Goal: Information Seeking & Learning: Find contact information

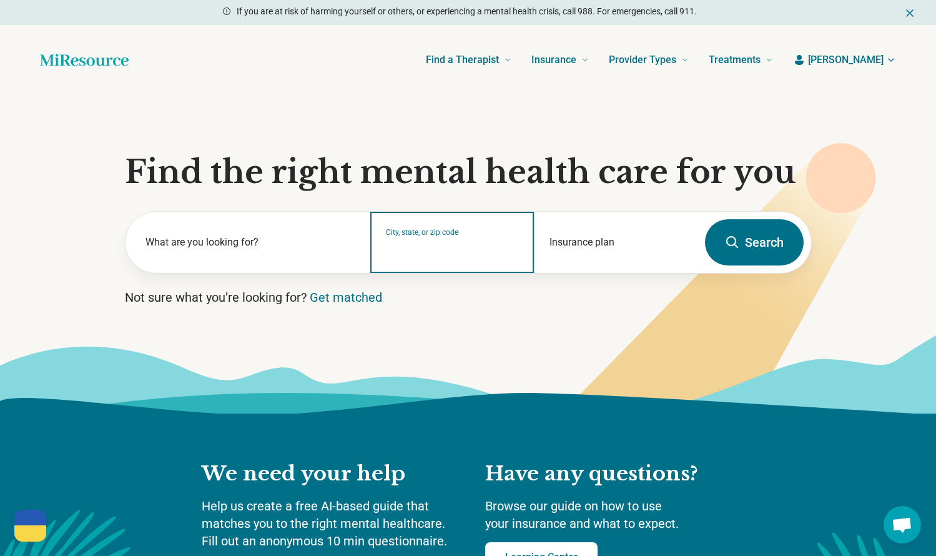
click at [445, 251] on input "City, state, or zip code" at bounding box center [452, 250] width 133 height 15
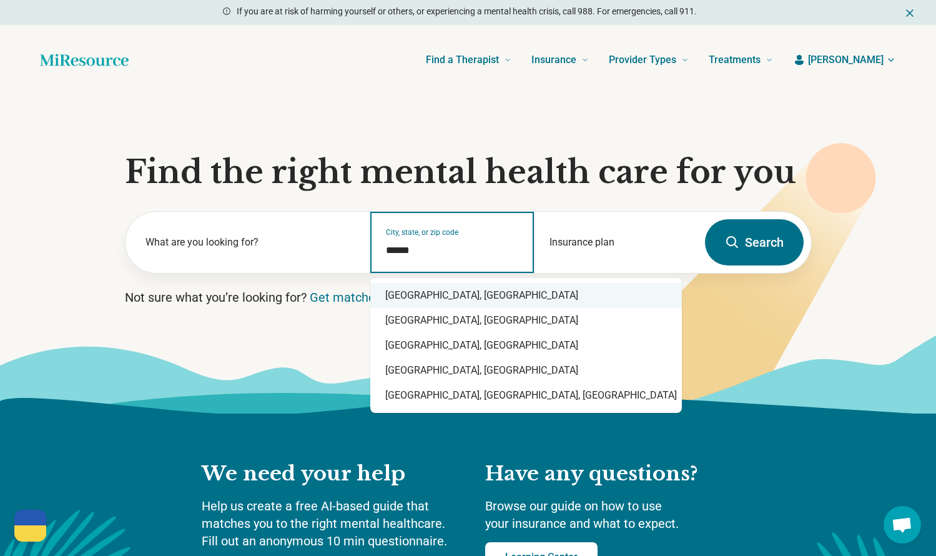
click at [424, 298] on div "[GEOGRAPHIC_DATA], [GEOGRAPHIC_DATA]" at bounding box center [526, 295] width 312 height 25
type input "**********"
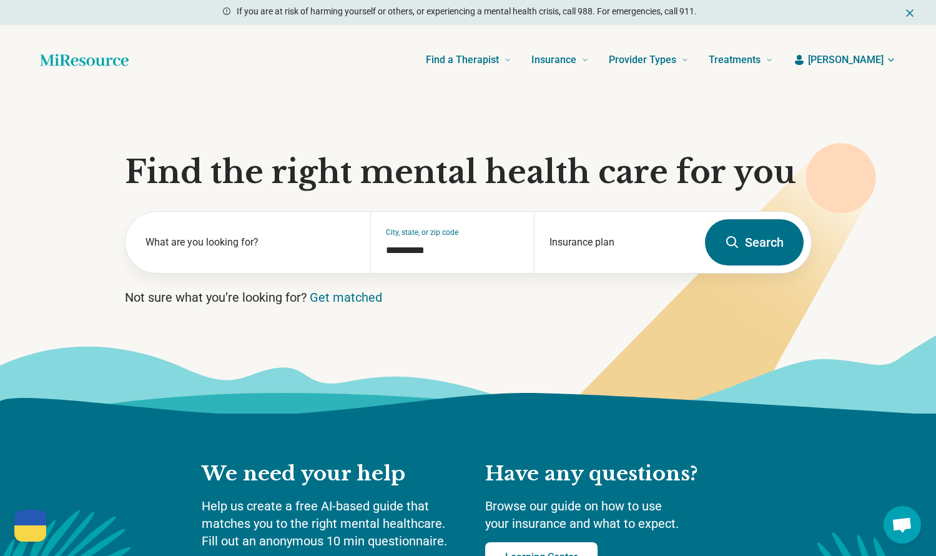
click at [747, 247] on button "Search" at bounding box center [754, 242] width 99 height 46
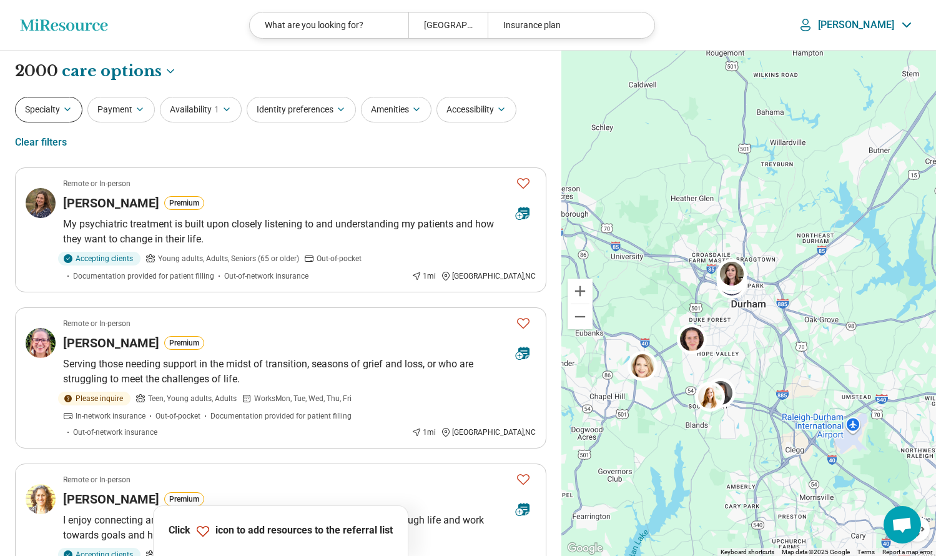
click at [64, 105] on icon "button" at bounding box center [67, 109] width 10 height 10
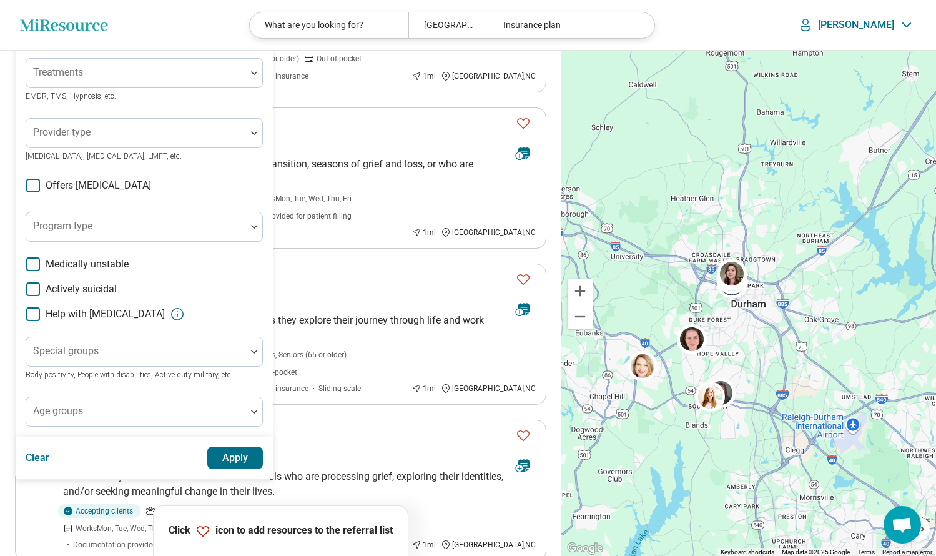
scroll to position [200, 0]
click at [97, 127] on div at bounding box center [136, 132] width 220 height 27
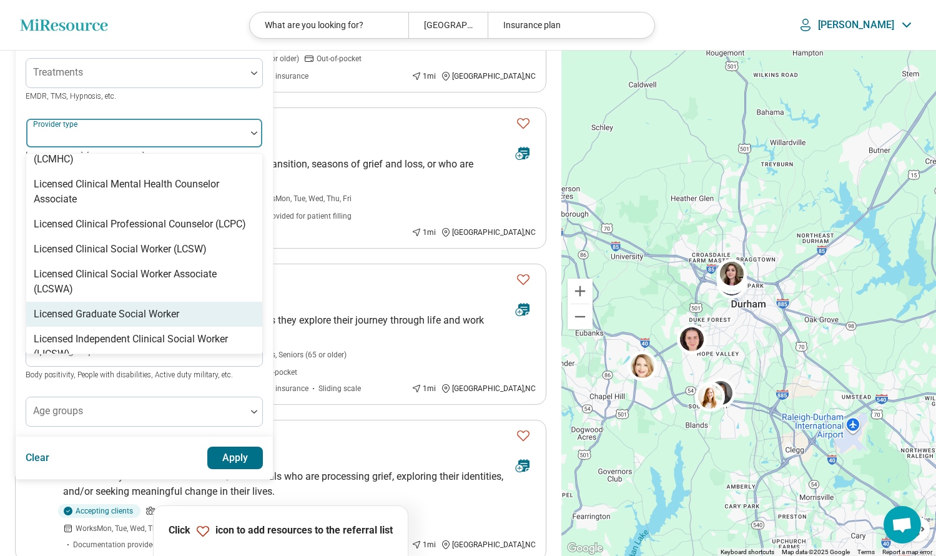
scroll to position [680, 0]
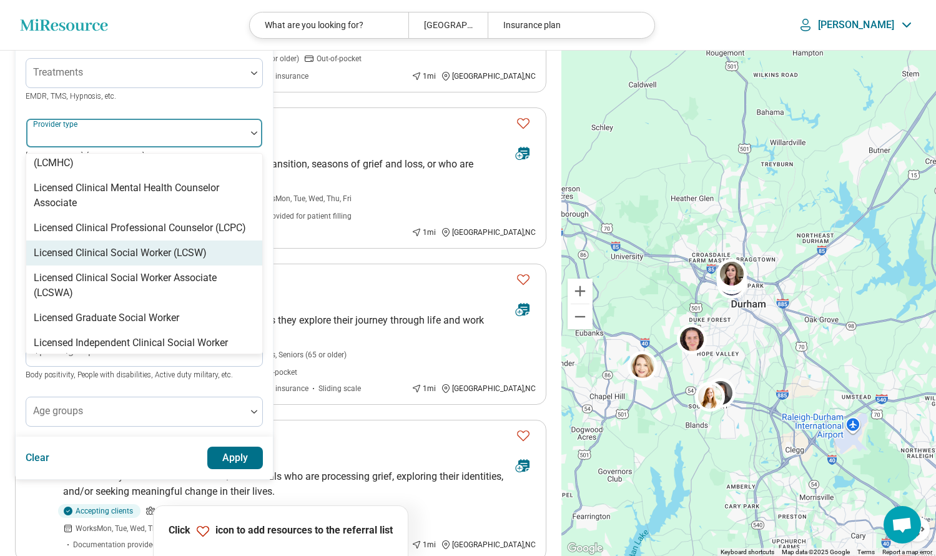
click at [119, 245] on div "Licensed Clinical Social Worker (LCSW)" at bounding box center [120, 252] width 173 height 15
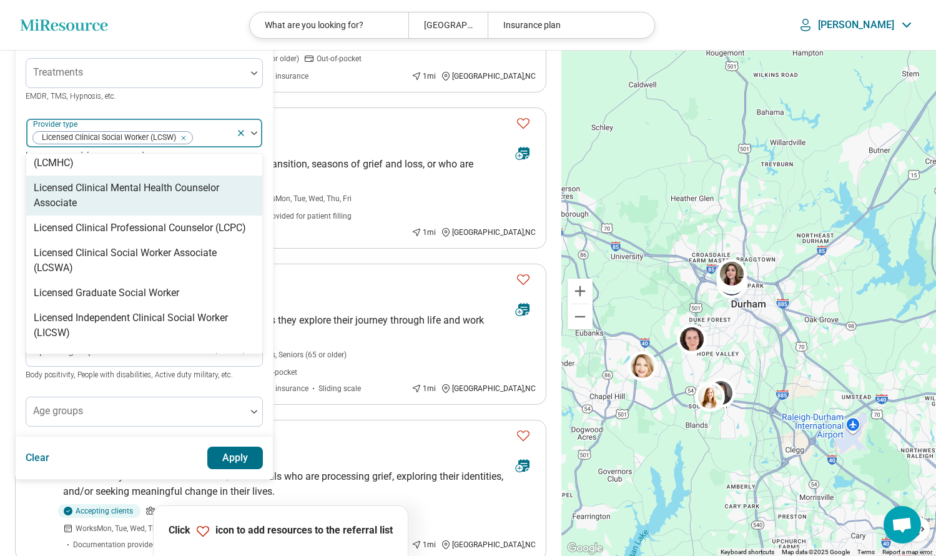
click at [173, 97] on div "Treatments EMDR, TMS, Hypnosis, etc." at bounding box center [144, 80] width 237 height 45
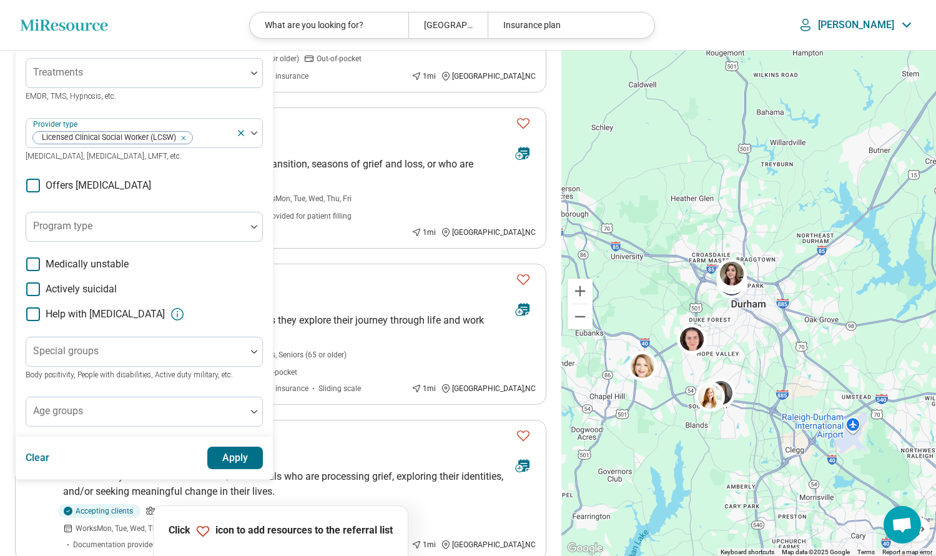
scroll to position [203, 0]
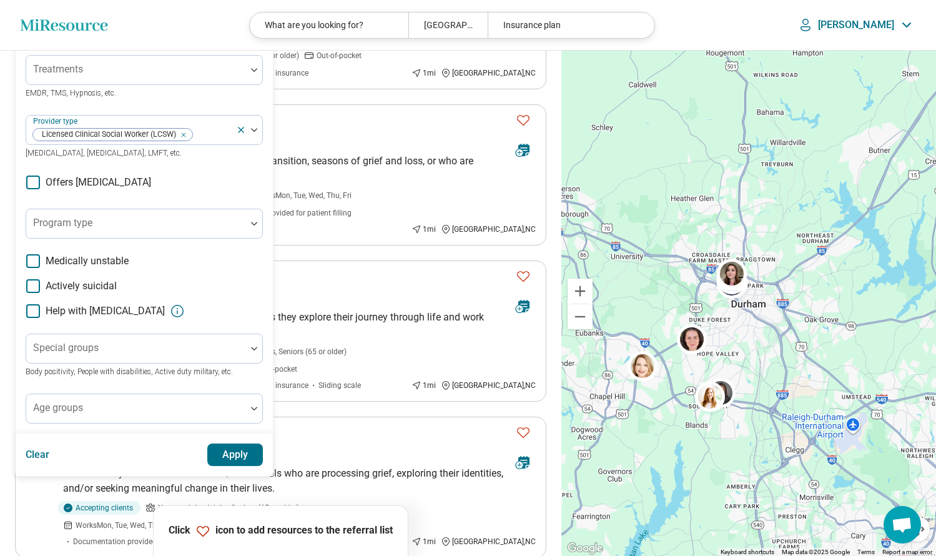
click at [232, 456] on button "Apply" at bounding box center [235, 454] width 56 height 22
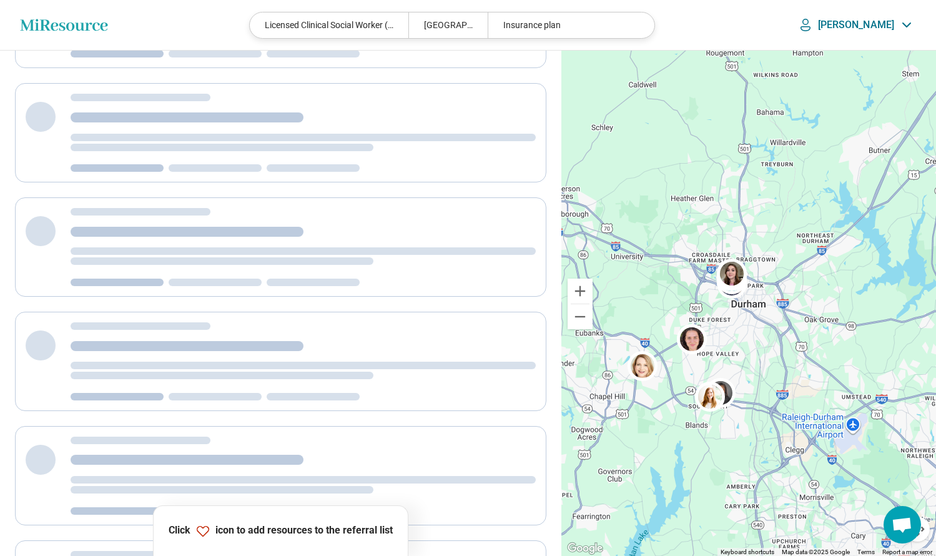
scroll to position [2, 0]
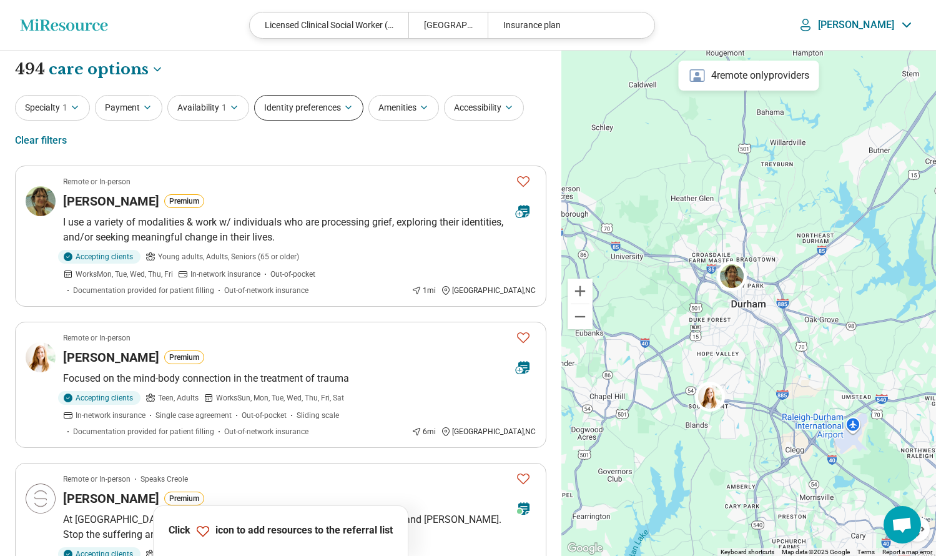
click at [328, 110] on button "Identity preferences" at bounding box center [308, 108] width 109 height 26
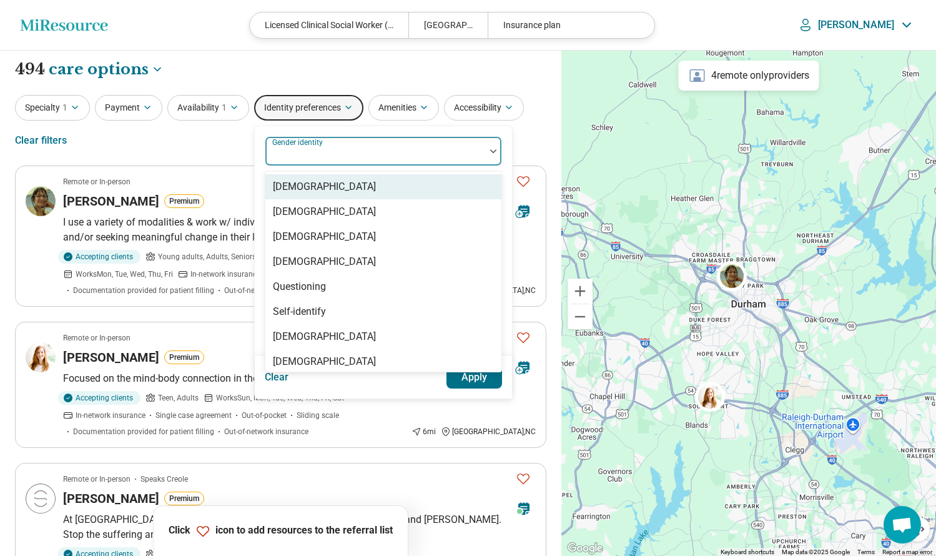
click at [326, 158] on div at bounding box center [375, 155] width 210 height 17
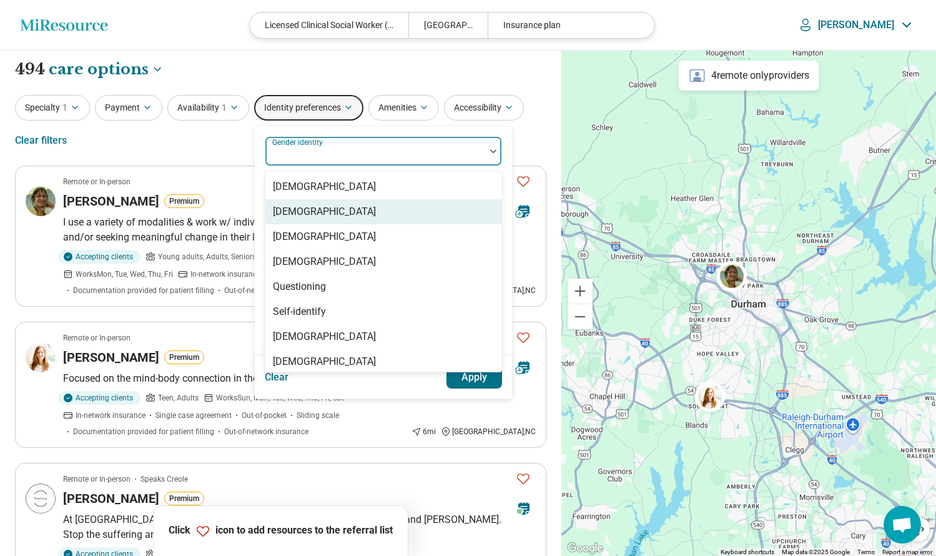
click at [334, 215] on div "[DEMOGRAPHIC_DATA]" at bounding box center [324, 211] width 103 height 15
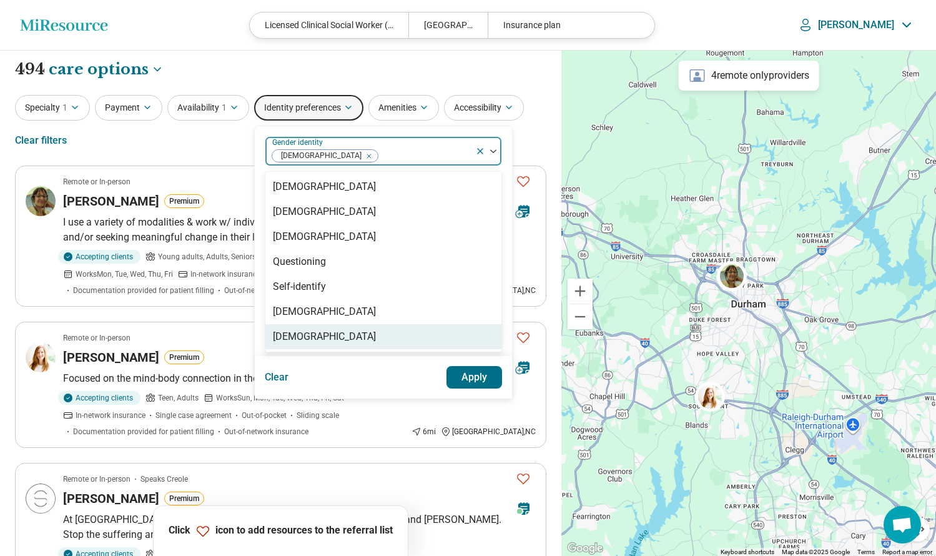
click at [466, 379] on button "Apply" at bounding box center [474, 377] width 56 height 22
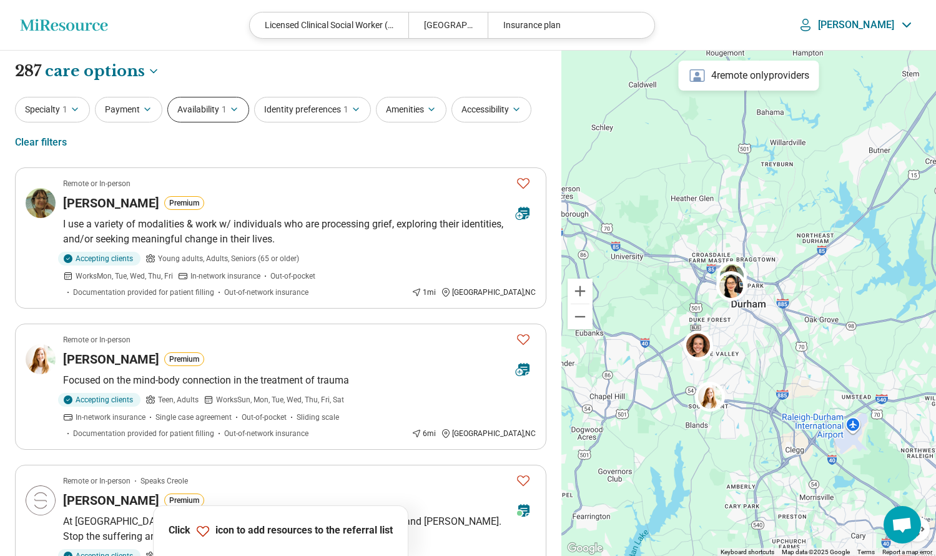
click at [237, 112] on icon "button" at bounding box center [234, 109] width 10 height 10
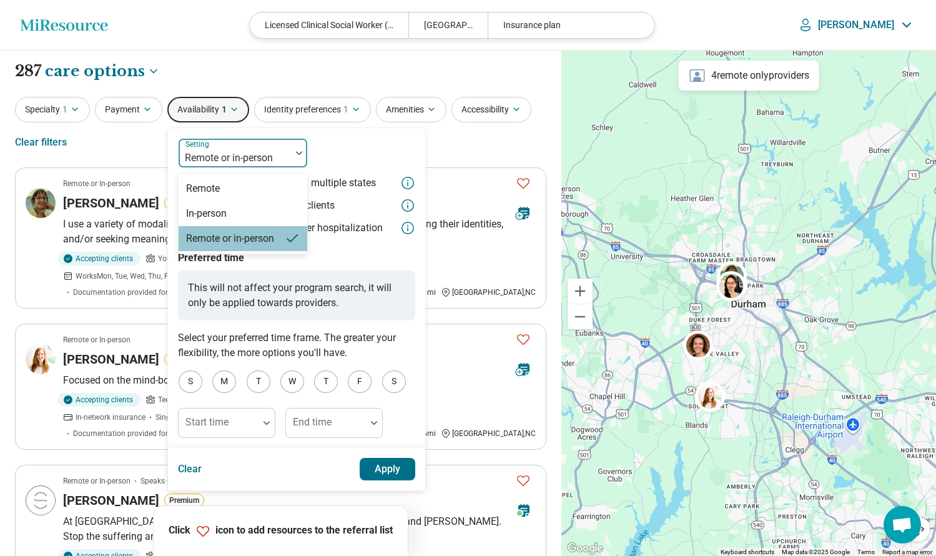
click at [297, 153] on img at bounding box center [299, 153] width 6 height 4
click at [258, 189] on div "Remote" at bounding box center [243, 188] width 129 height 25
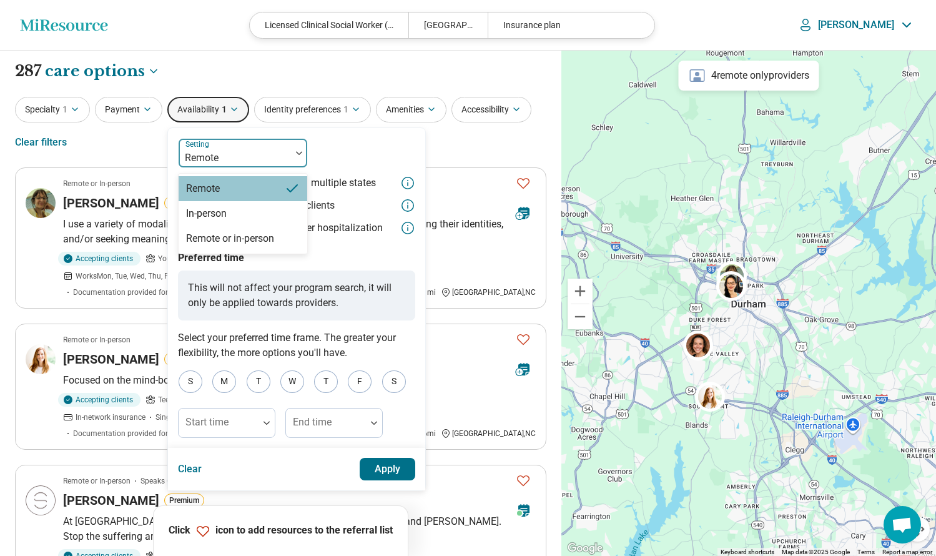
click at [300, 152] on img at bounding box center [299, 153] width 6 height 4
click at [267, 228] on div "Remote or in-person" at bounding box center [243, 238] width 129 height 25
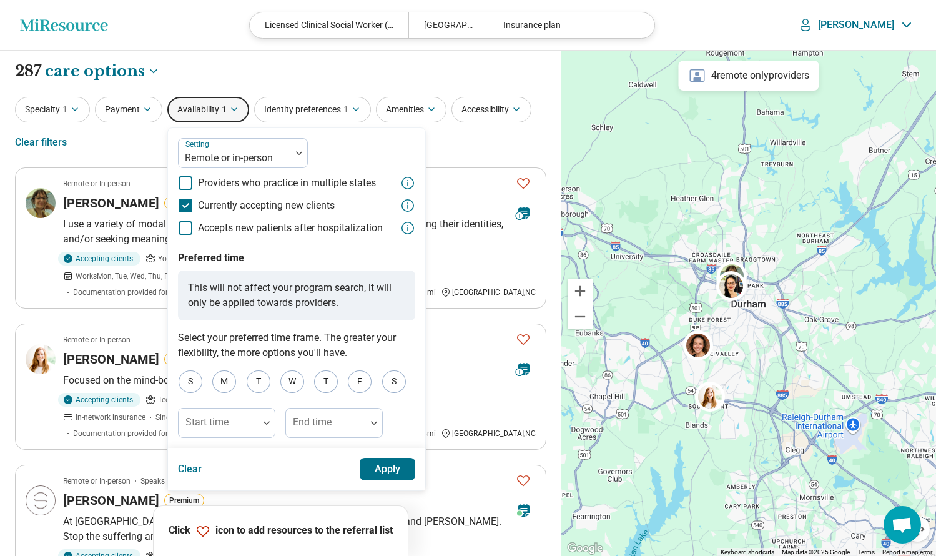
click at [398, 468] on button "Apply" at bounding box center [388, 469] width 56 height 22
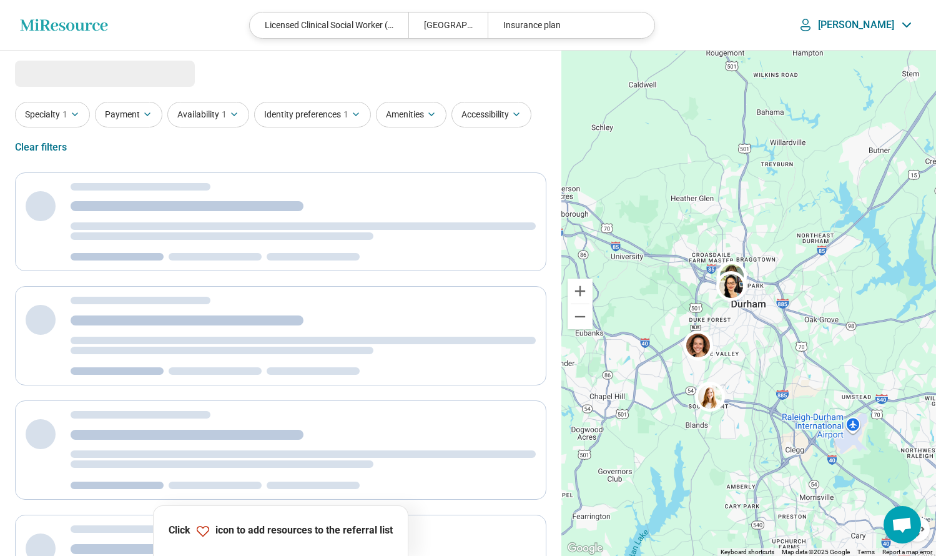
select select "***"
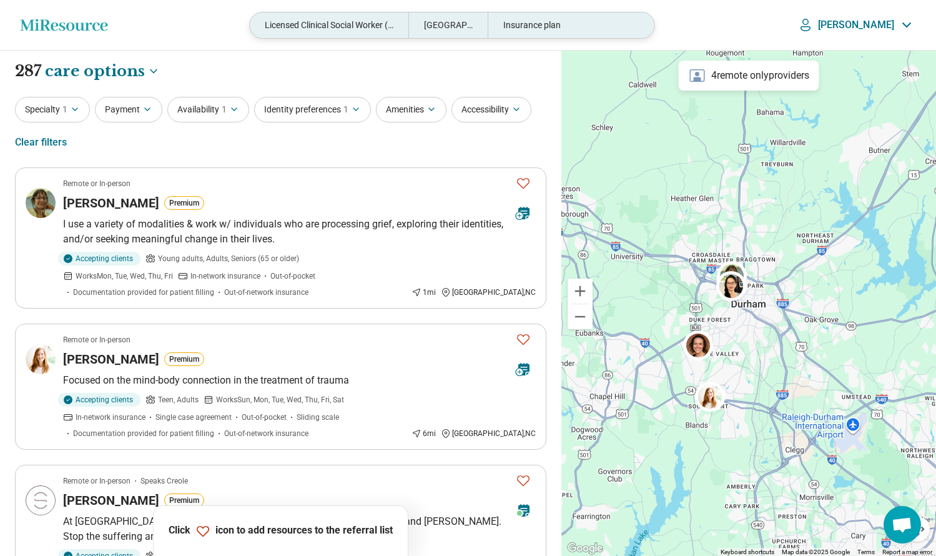
click at [559, 27] on div "Insurance plan" at bounding box center [567, 25] width 159 height 26
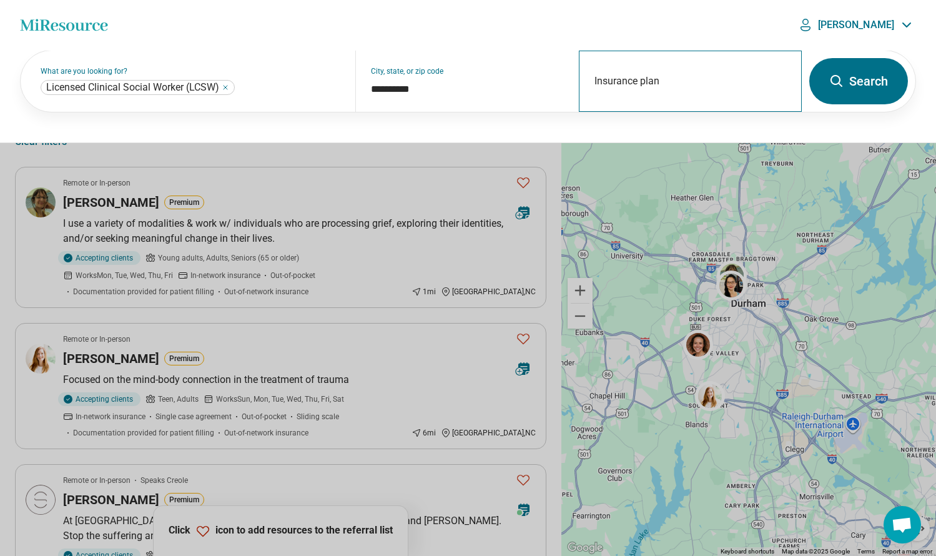
click at [641, 82] on div "Insurance plan" at bounding box center [690, 81] width 223 height 61
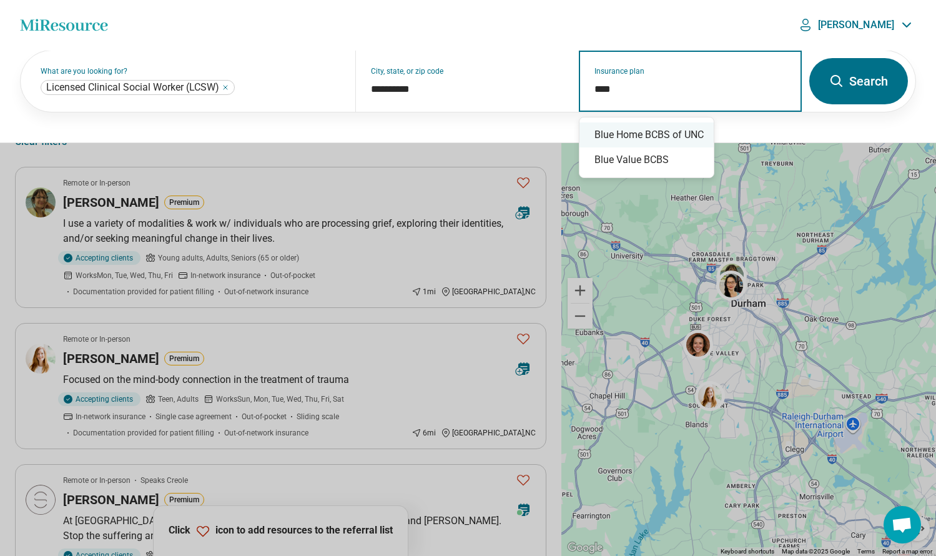
click at [653, 138] on div "Blue Home BCBS of UNC" at bounding box center [646, 134] width 134 height 25
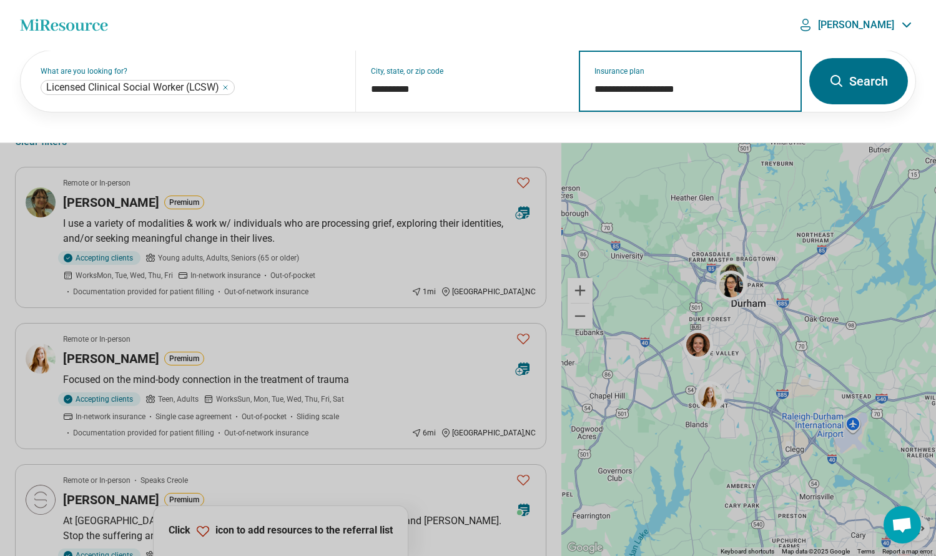
click at [719, 90] on input "**********" at bounding box center [690, 89] width 192 height 15
type input "****"
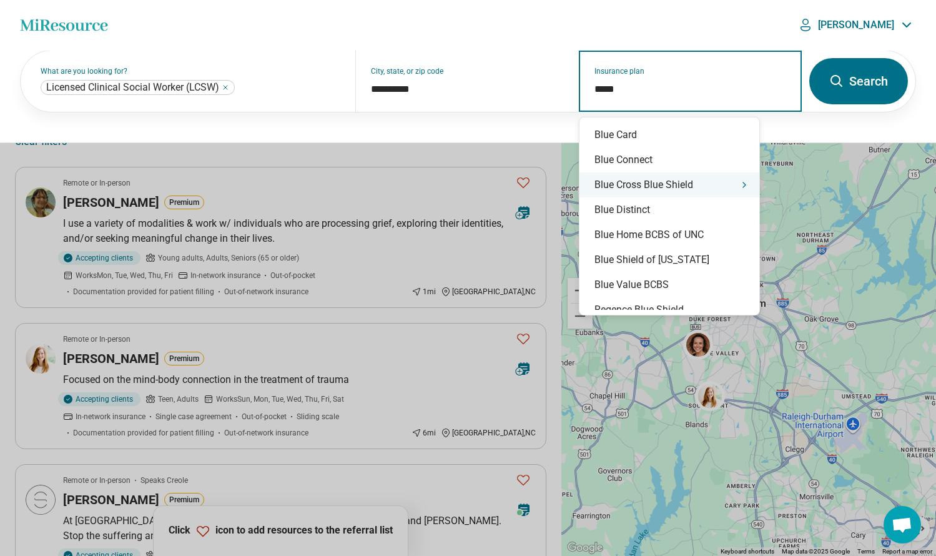
click at [680, 188] on div "Blue Cross Blue Shield" at bounding box center [669, 184] width 180 height 25
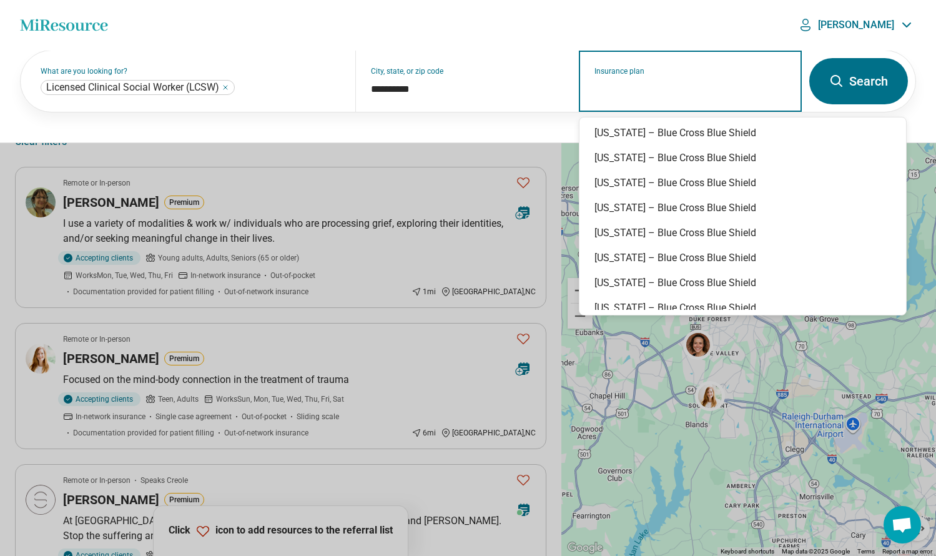
scroll to position [391, 0]
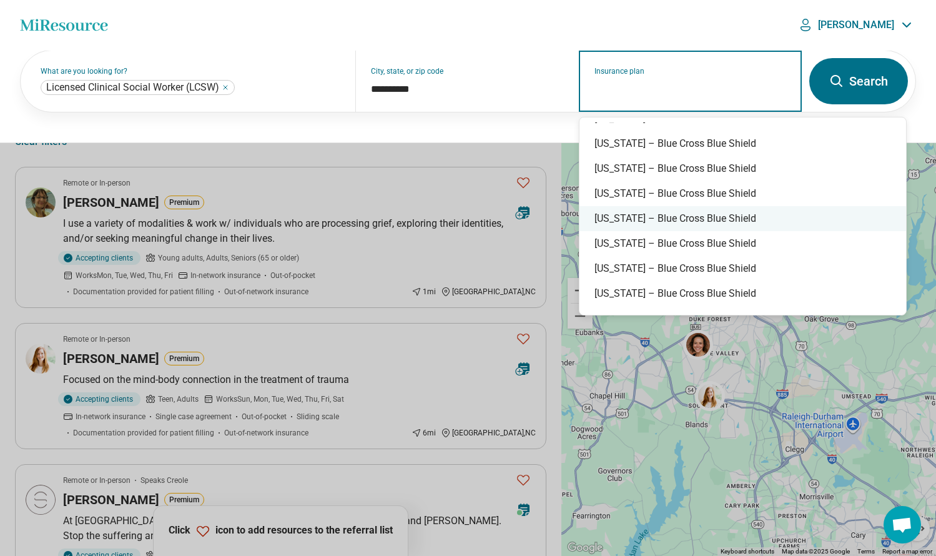
click at [681, 220] on div "[US_STATE] – Blue Cross Blue Shield" at bounding box center [742, 218] width 326 height 25
type input "**********"
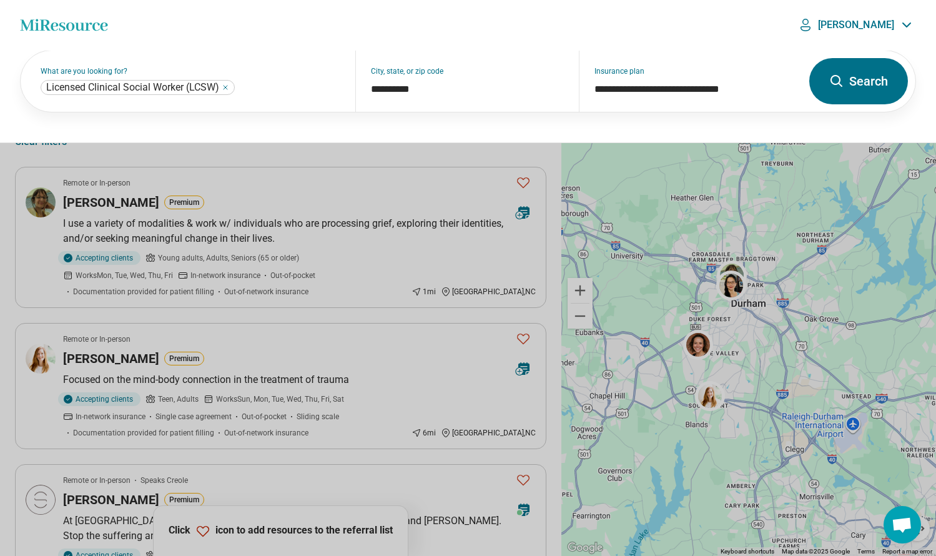
click at [840, 85] on icon at bounding box center [836, 81] width 12 height 12
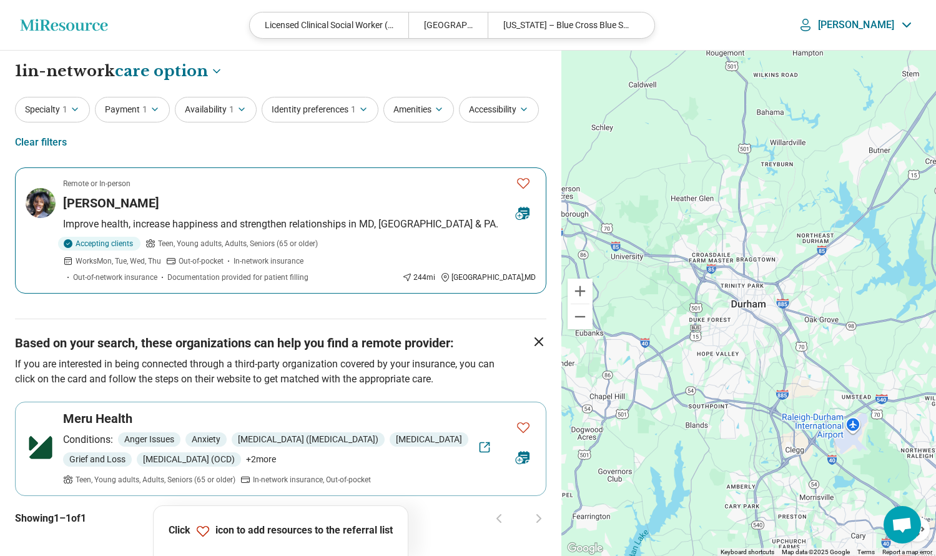
click at [227, 195] on div "[PERSON_NAME]" at bounding box center [284, 202] width 443 height 17
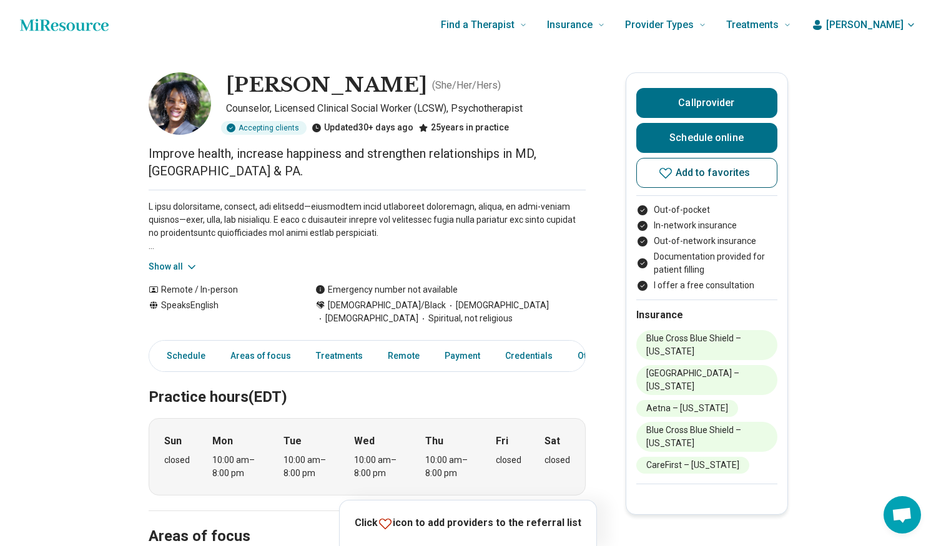
click at [673, 172] on icon at bounding box center [665, 172] width 15 height 15
click at [538, 521] on link "View list" at bounding box center [555, 521] width 69 height 20
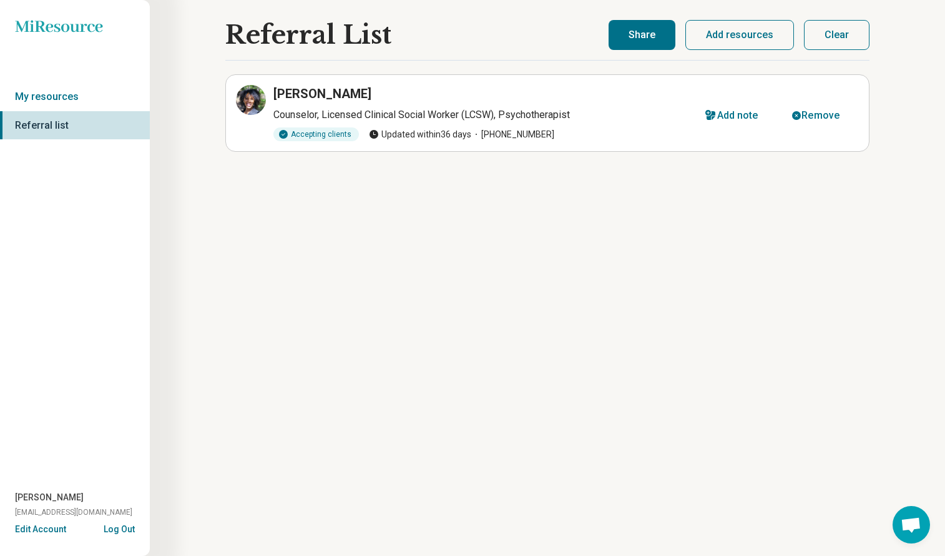
click at [646, 43] on button "Share" at bounding box center [642, 35] width 67 height 30
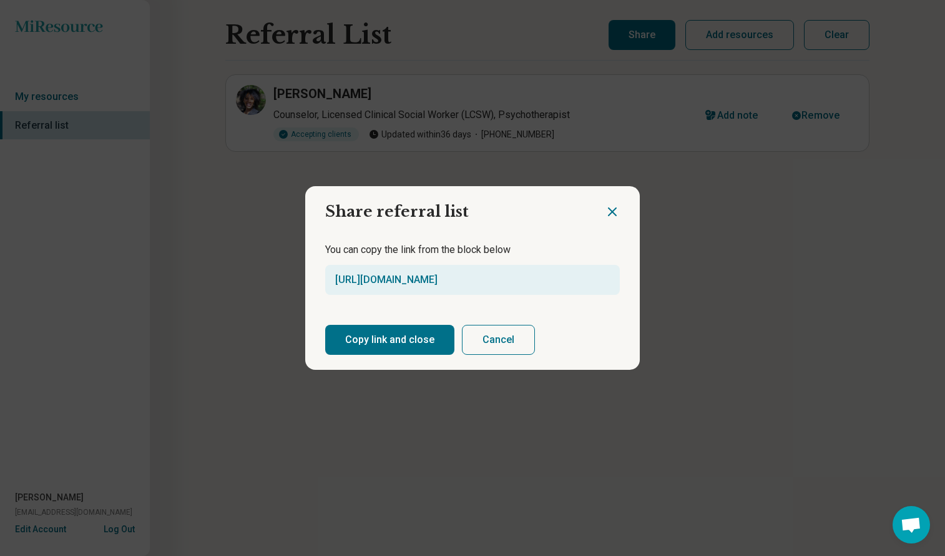
click at [393, 338] on button "Copy link and close" at bounding box center [389, 340] width 129 height 30
